Goal: Task Accomplishment & Management: Manage account settings

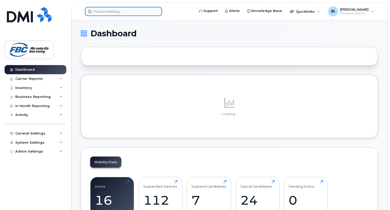
click at [130, 12] on input at bounding box center [123, 11] width 77 height 9
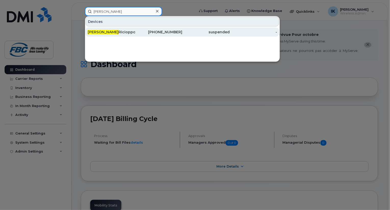
type input "[PERSON_NAME]"
click at [110, 36] on div "[PERSON_NAME]" at bounding box center [111, 31] width 47 height 9
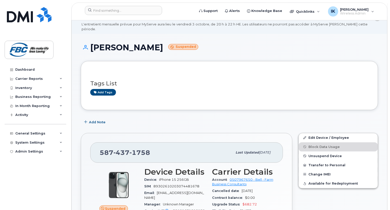
scroll to position [10, 0]
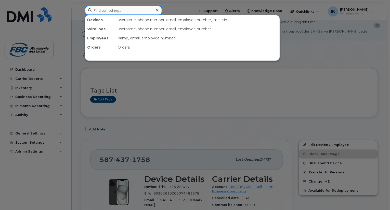
click at [113, 8] on input at bounding box center [123, 10] width 77 height 9
click at [161, 88] on div at bounding box center [195, 105] width 390 height 210
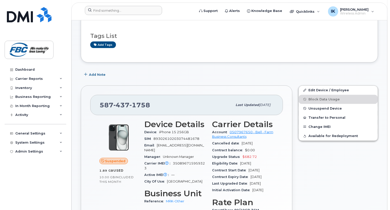
scroll to position [62, 0]
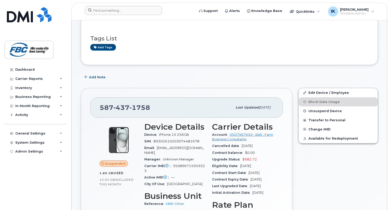
click at [133, 104] on span "1758" at bounding box center [139, 108] width 21 height 8
copy span "587 437 1758"
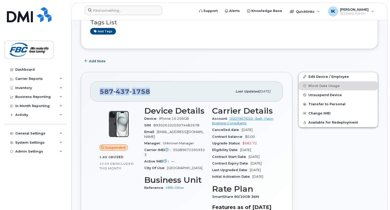
scroll to position [80, 0]
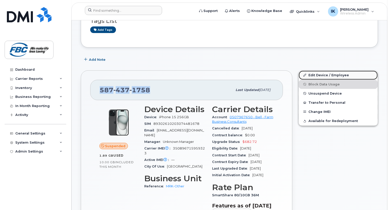
click at [306, 71] on link "Edit Device / Employee" at bounding box center [337, 75] width 79 height 9
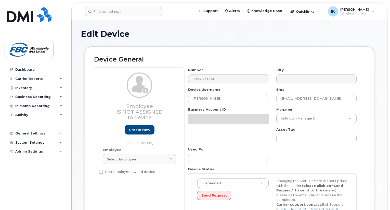
select select "5779152"
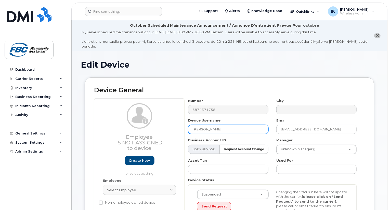
click at [225, 125] on input "Anna Ricioppo" at bounding box center [228, 129] width 80 height 9
type input "A"
type input "Gregory Ellen"
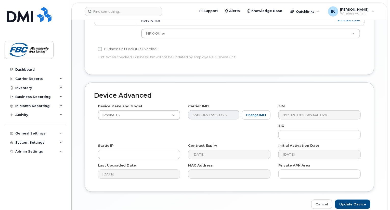
scroll to position [288, 0]
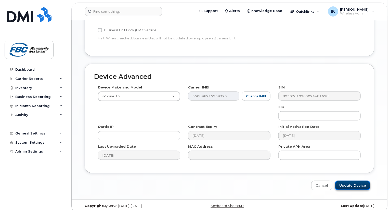
click at [362, 181] on input "Update Device" at bounding box center [352, 185] width 35 height 9
type input "Saving..."
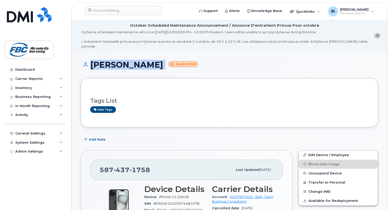
drag, startPoint x: 389, startPoint y: 40, endPoint x: 391, endPoint y: 58, distance: 17.6
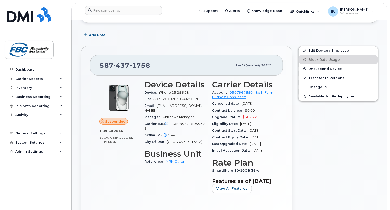
scroll to position [107, 0]
